Goal: Task Accomplishment & Management: Use online tool/utility

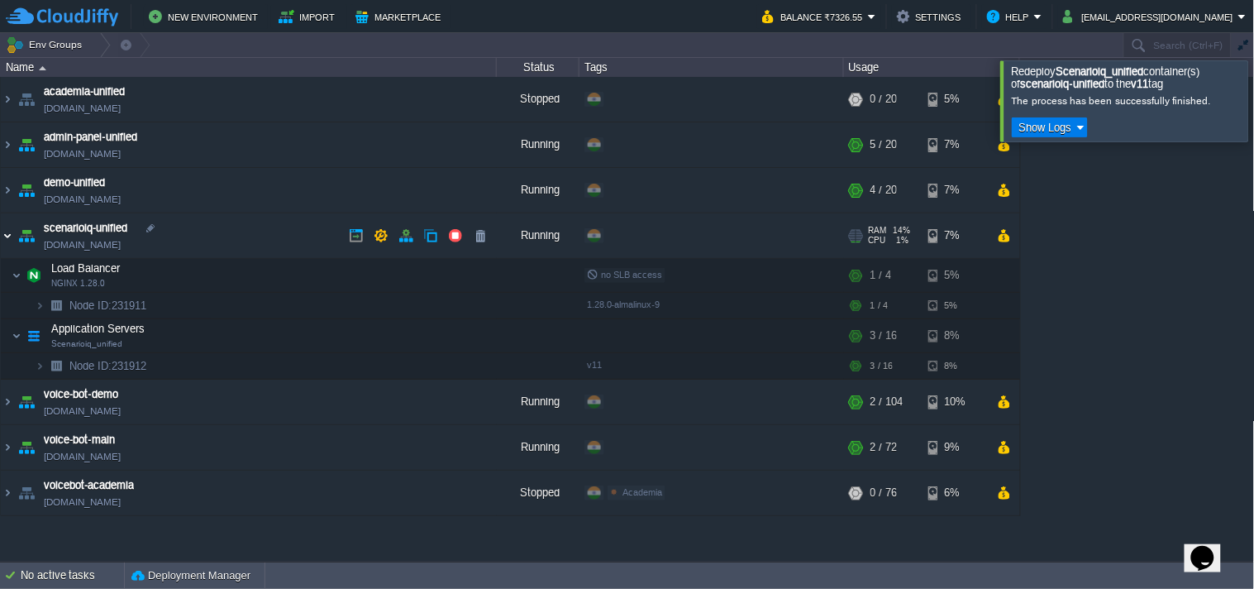
click at [4, 227] on img at bounding box center [7, 235] width 13 height 45
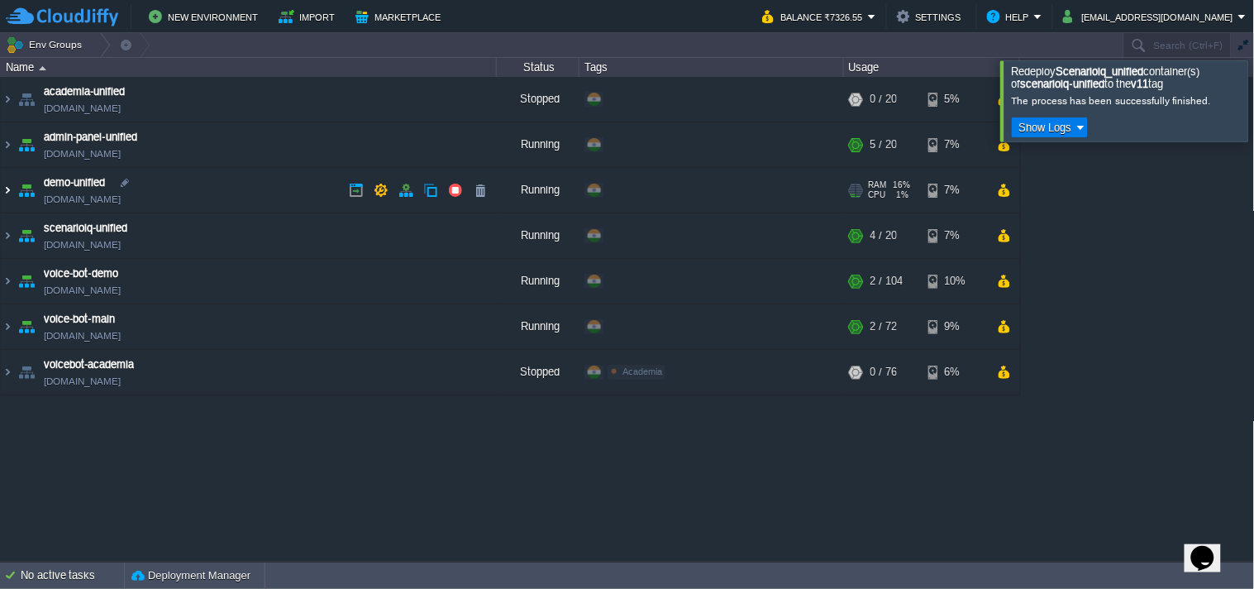
click at [5, 184] on img at bounding box center [7, 190] width 13 height 45
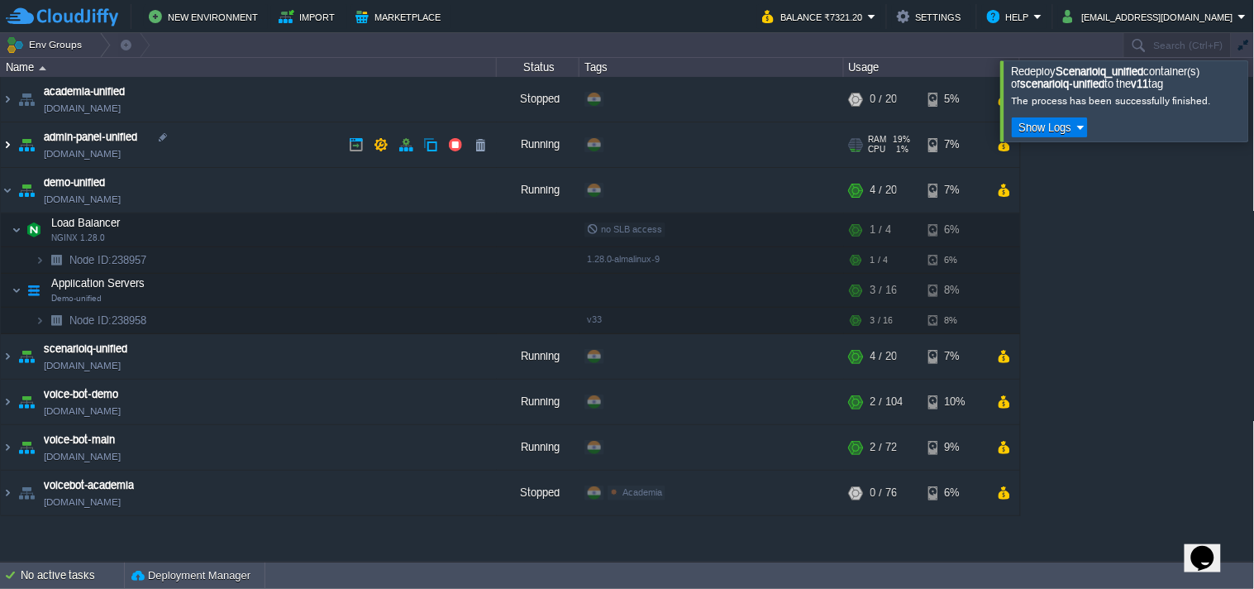
click at [8, 141] on img at bounding box center [7, 144] width 13 height 45
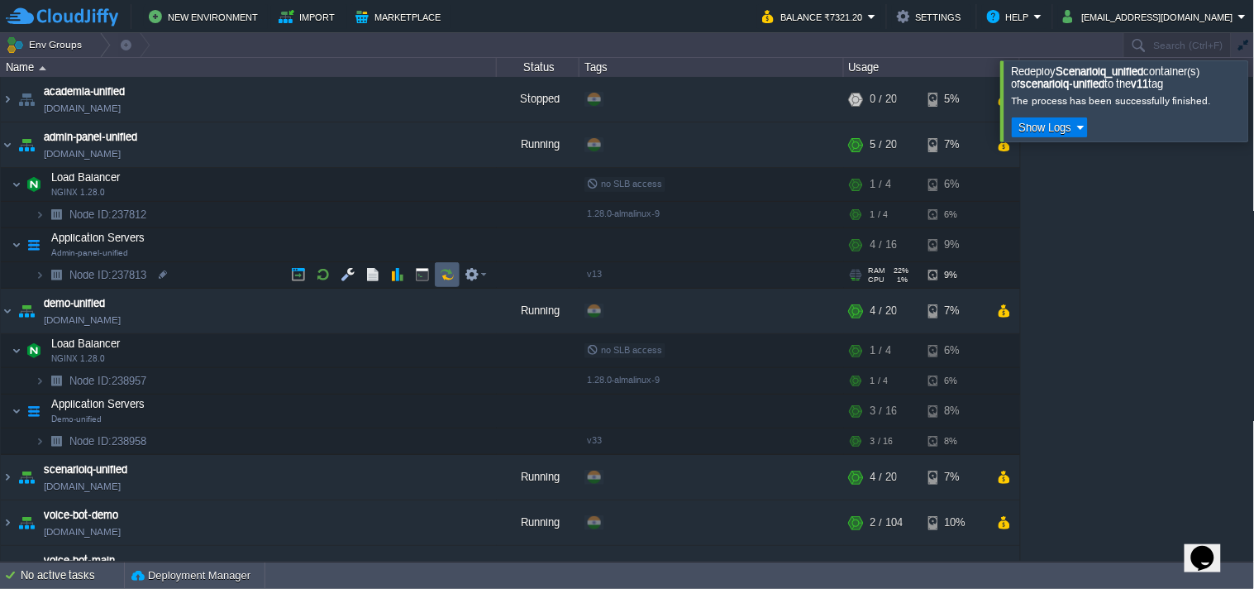
click at [440, 269] on button "button" at bounding box center [447, 274] width 15 height 15
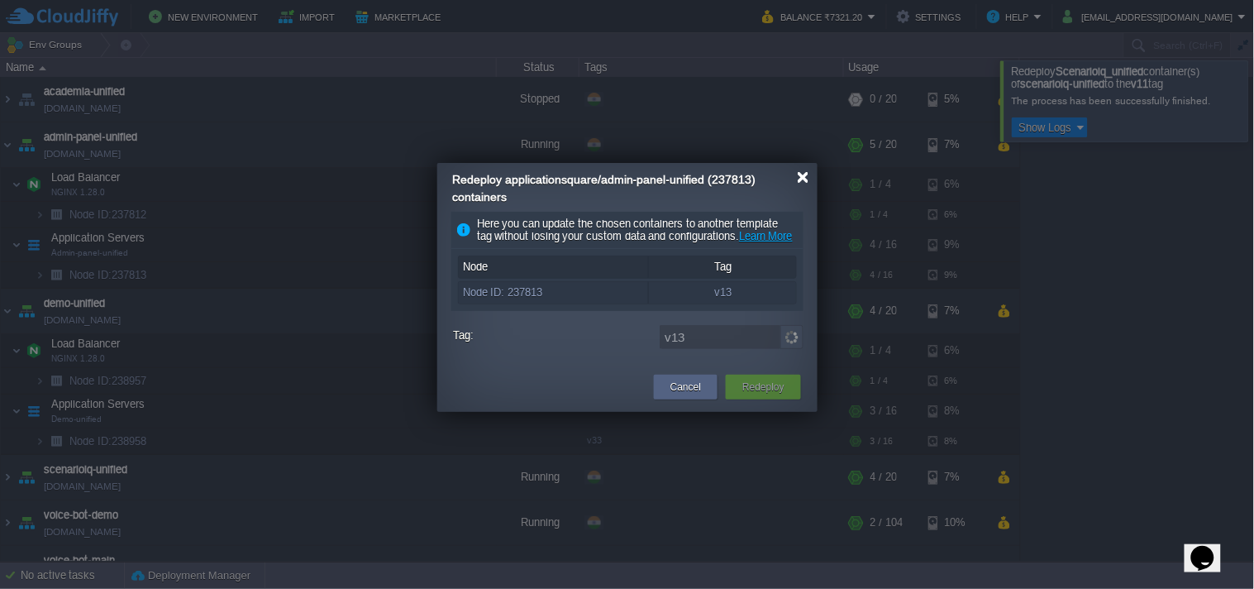
click at [799, 179] on div at bounding box center [803, 177] width 12 height 12
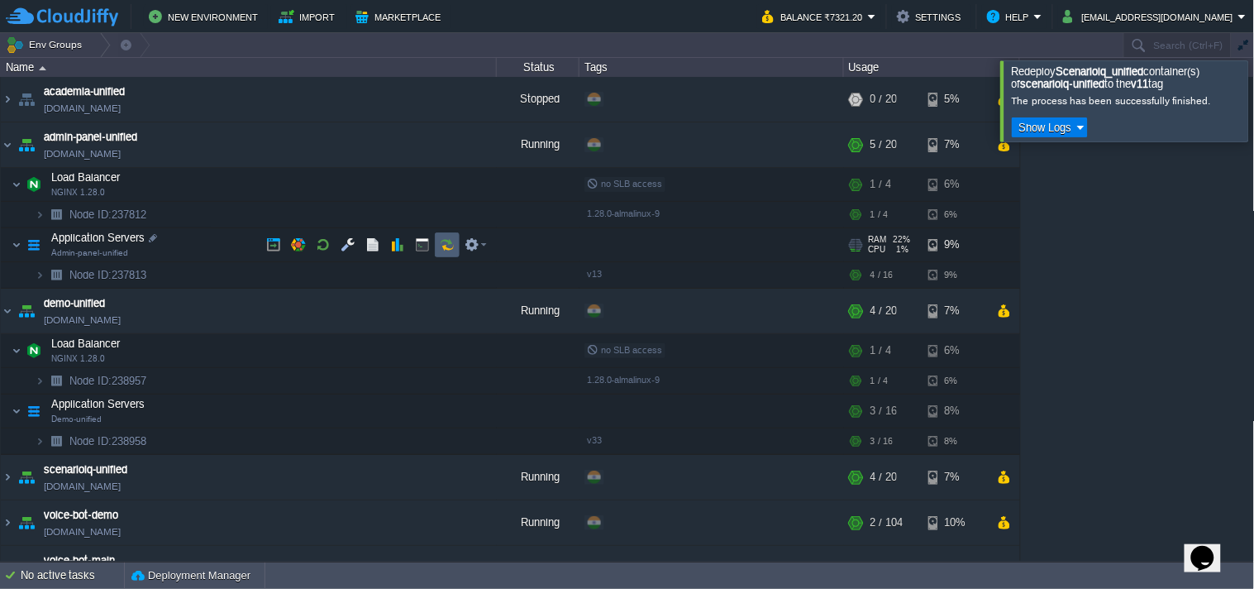
click at [451, 250] on button "button" at bounding box center [447, 244] width 15 height 15
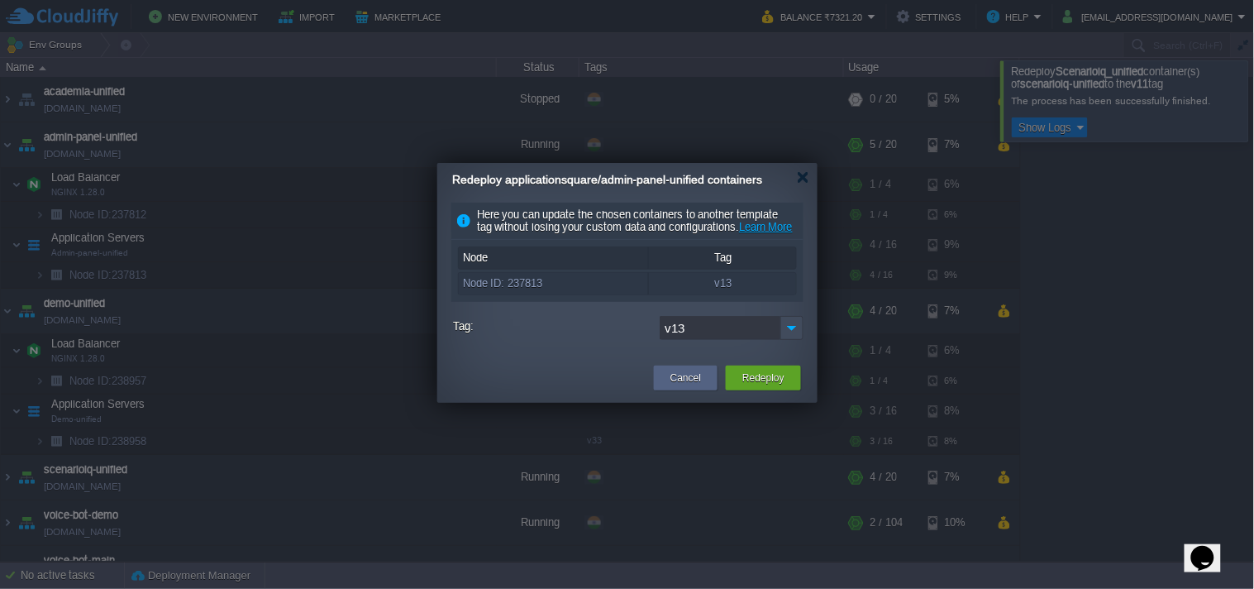
click at [773, 340] on input "v13" at bounding box center [720, 328] width 121 height 24
click at [786, 340] on img at bounding box center [791, 328] width 23 height 24
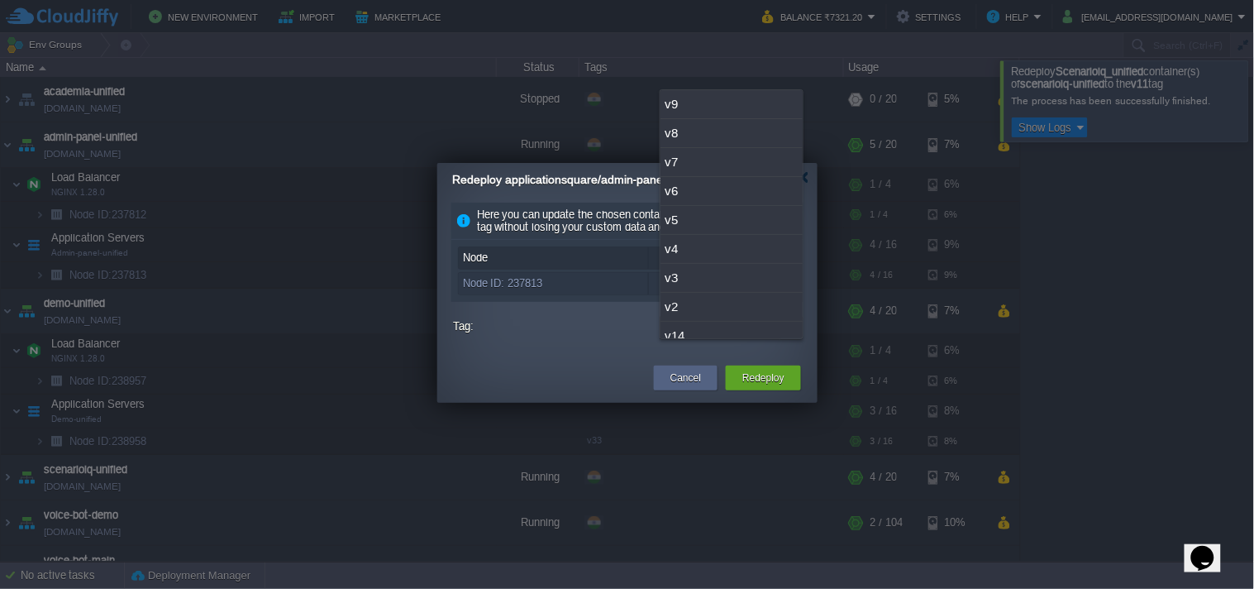
scroll to position [42, 0]
click at [748, 300] on div "v14" at bounding box center [731, 293] width 142 height 29
type input "v14"
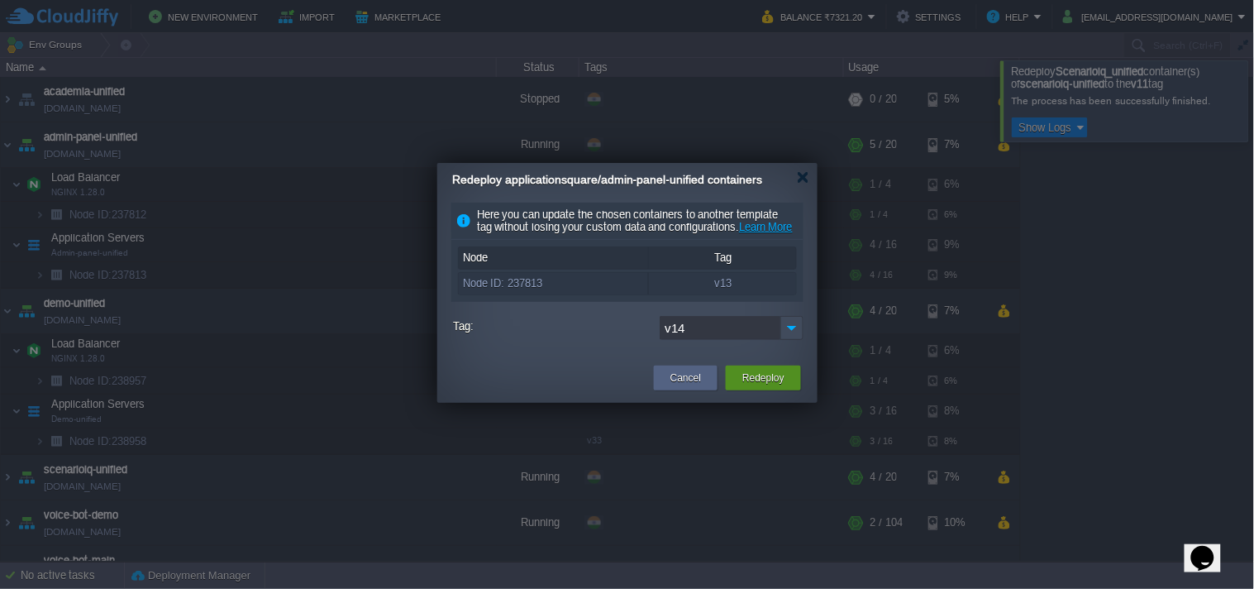
click at [756, 403] on div "Cancel Redeploy" at bounding box center [627, 379] width 380 height 48
click at [761, 390] on div "Redeploy" at bounding box center [763, 377] width 50 height 25
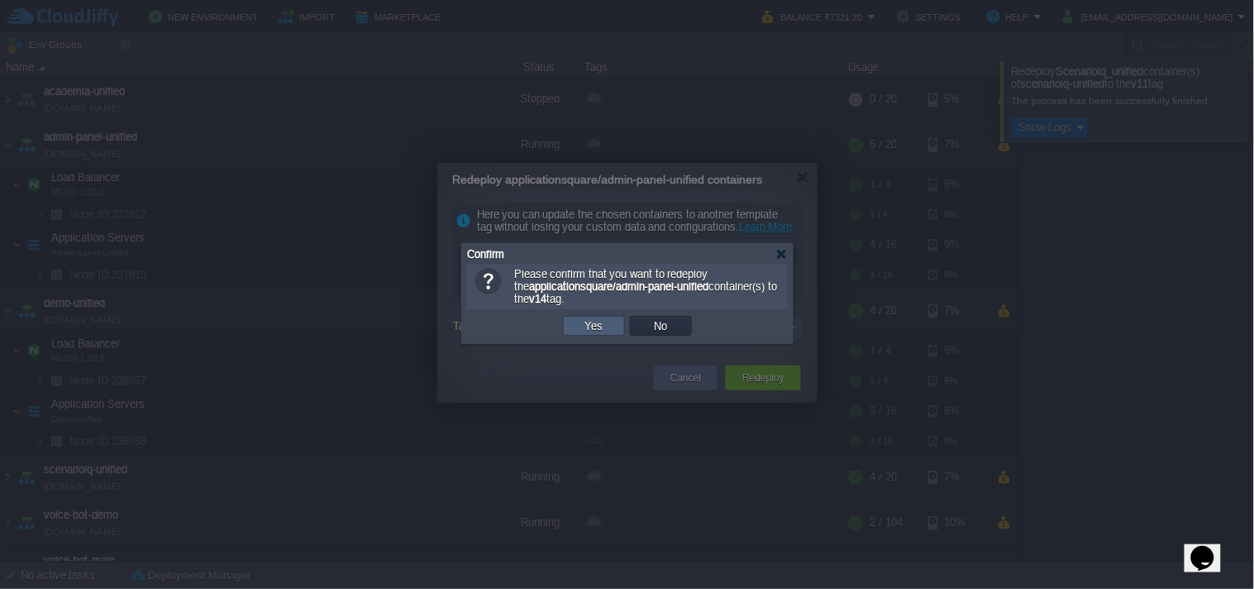
click at [589, 327] on button "Yes" at bounding box center [594, 325] width 28 height 15
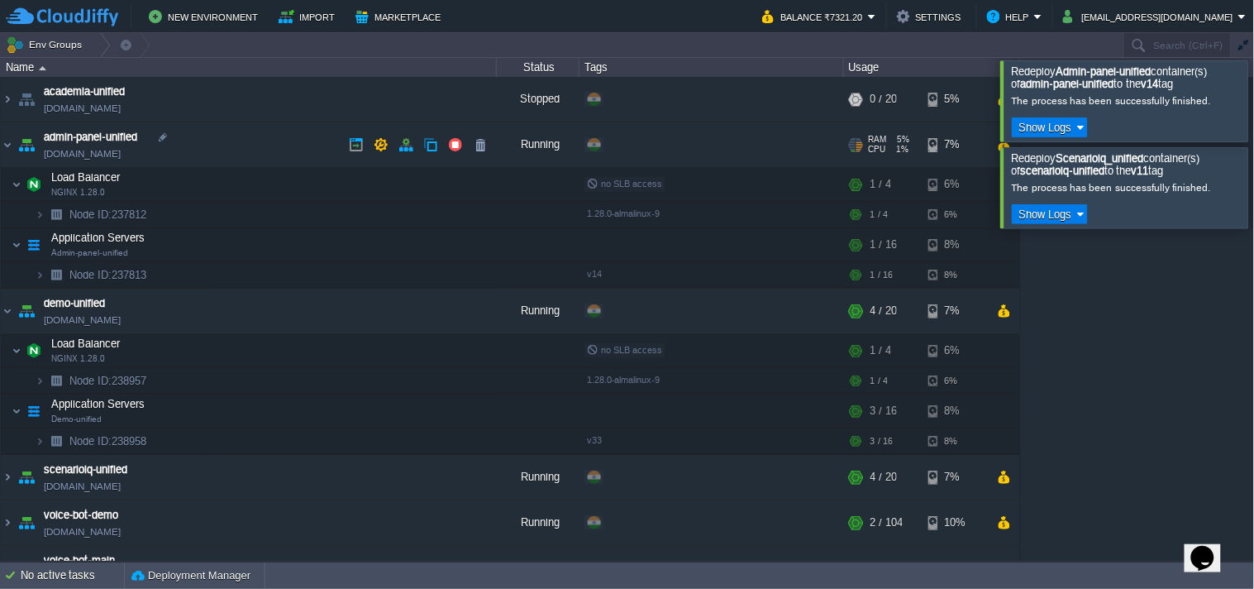
click at [106, 146] on link "[DOMAIN_NAME]" at bounding box center [82, 153] width 77 height 17
